Goal: Task Accomplishment & Management: Manage account settings

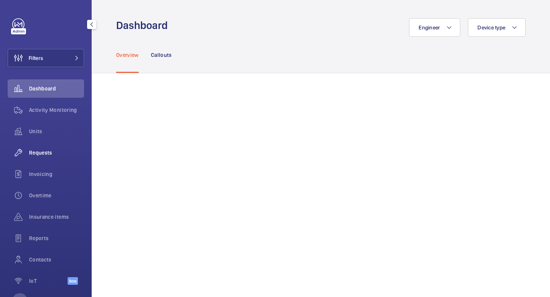
click at [37, 147] on div "Requests" at bounding box center [46, 152] width 76 height 18
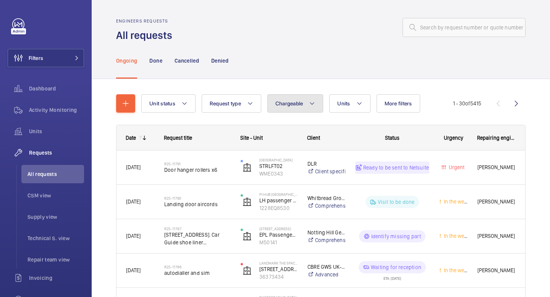
click at [303, 104] on button "Chargeable" at bounding box center [295, 103] width 56 height 18
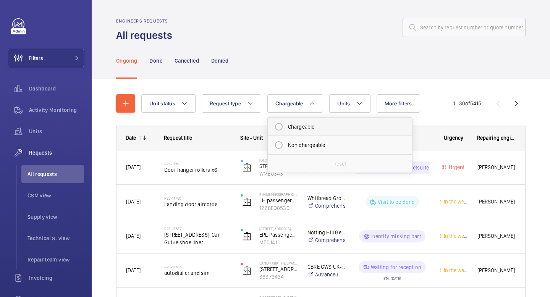
click at [290, 126] on mat-radio-button "Chargeable" at bounding box center [339, 126] width 137 height 15
radio input "true"
click at [290, 66] on div "Ongoing Done Cancelled Denied" at bounding box center [320, 60] width 409 height 36
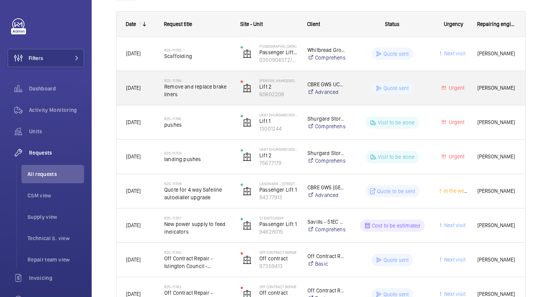
scroll to position [133, 0]
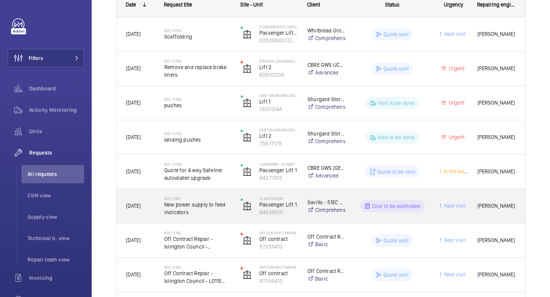
click at [348, 198] on div "Cost to be estimated" at bounding box center [387, 205] width 83 height 27
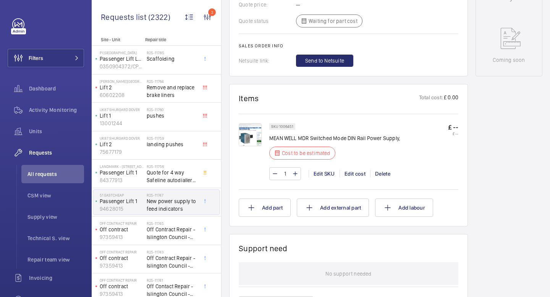
scroll to position [380, 0]
